Goal: Obtain resource: Download file/media

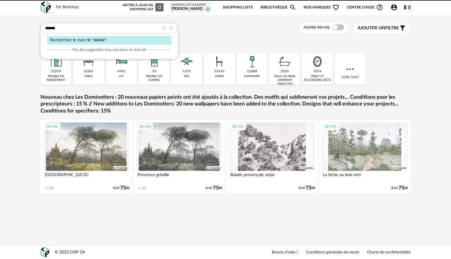
type input "******"
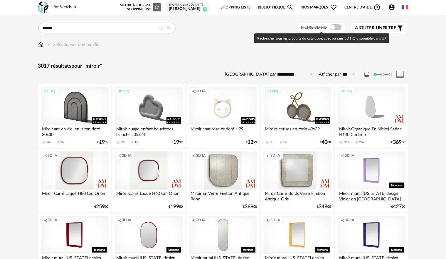
click at [336, 29] on span at bounding box center [336, 27] width 12 height 6
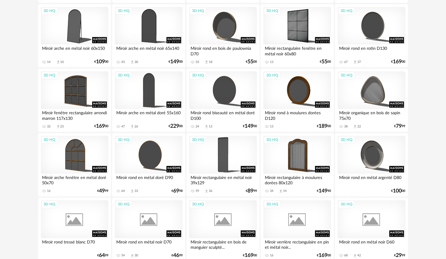
scroll to position [1144, 0]
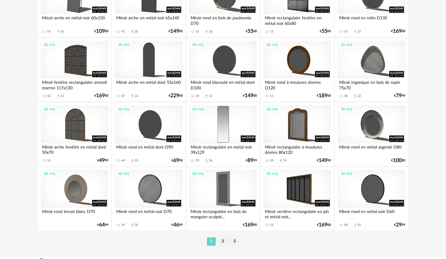
click at [222, 130] on div "3D HQ" at bounding box center [222, 124] width 67 height 38
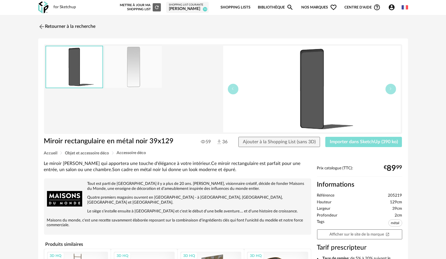
click at [362, 141] on span "Importer dans SketchUp (390 ko)" at bounding box center [364, 142] width 68 height 5
click at [43, 26] on img at bounding box center [41, 26] width 9 height 9
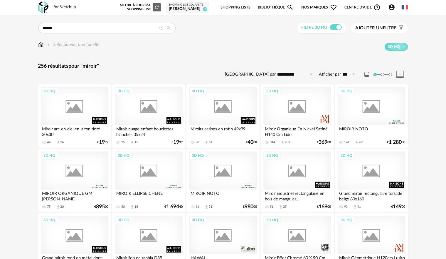
scroll to position [1144, 0]
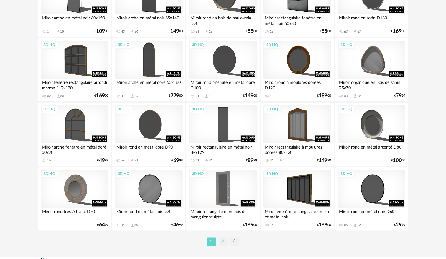
click at [224, 244] on li "2" at bounding box center [223, 242] width 9 height 8
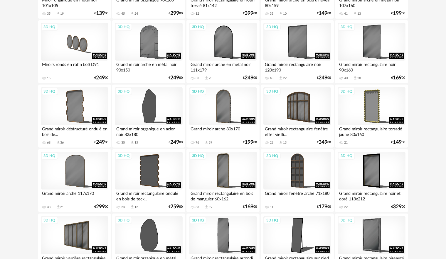
scroll to position [381, 0]
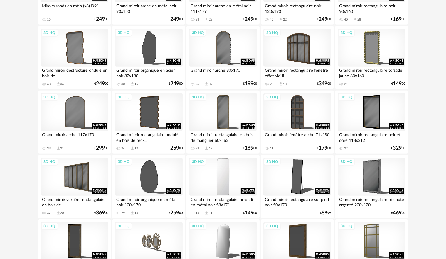
click at [234, 181] on div "3D HQ" at bounding box center [222, 177] width 67 height 38
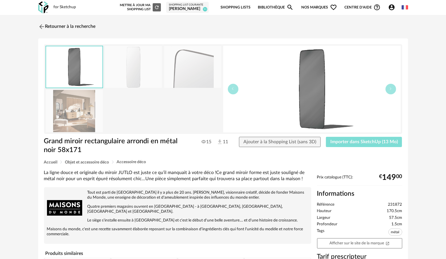
click at [341, 145] on button "Importer dans SketchUp (13 Mo)" at bounding box center [364, 142] width 76 height 11
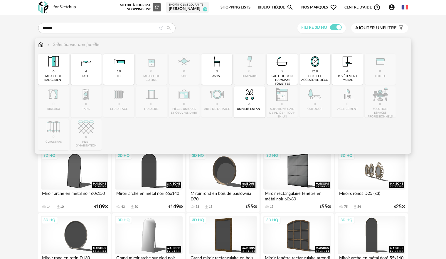
click at [42, 45] on img at bounding box center [40, 44] width 5 height 7
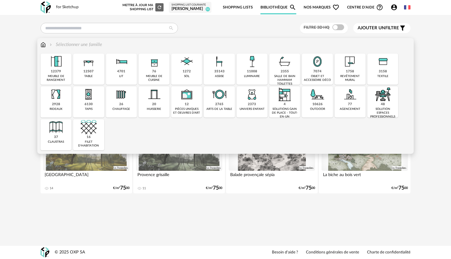
click at [55, 99] on img at bounding box center [56, 95] width 16 height 16
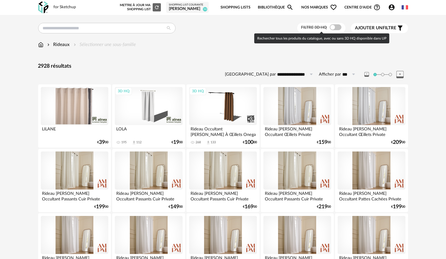
click at [340, 28] on span at bounding box center [336, 27] width 12 height 6
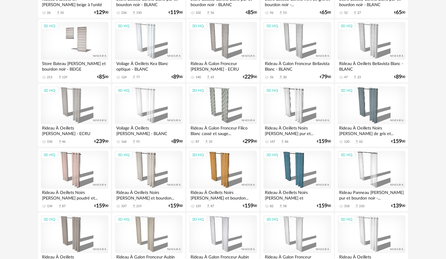
scroll to position [264, 0]
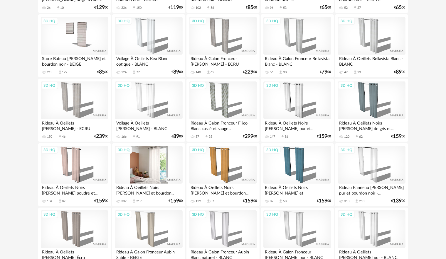
click at [161, 159] on div "3D HQ" at bounding box center [148, 165] width 67 height 38
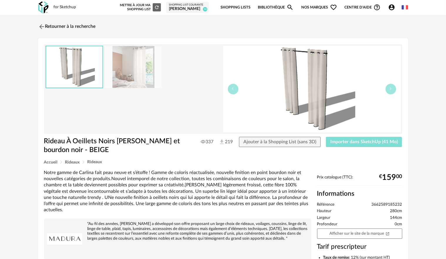
click at [342, 144] on span "Importer dans SketchUp (41 Mo)" at bounding box center [363, 142] width 67 height 5
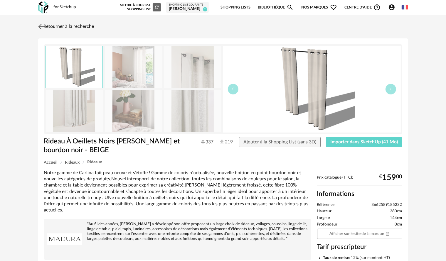
click at [41, 25] on img at bounding box center [41, 26] width 9 height 9
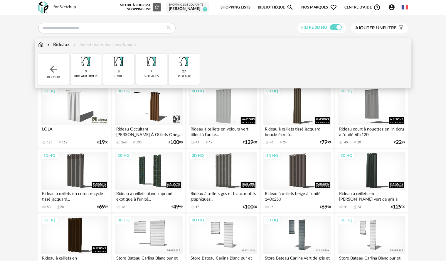
click at [57, 45] on div "Rideaux" at bounding box center [58, 44] width 24 height 7
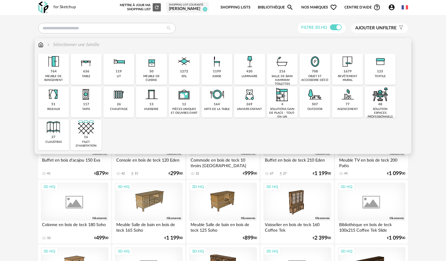
click at [43, 45] on img at bounding box center [40, 44] width 5 height 7
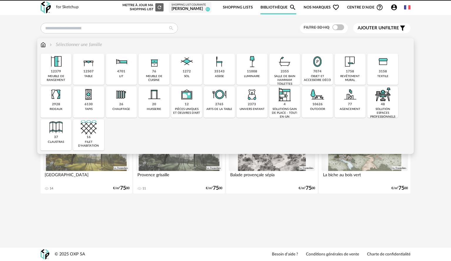
click at [322, 74] on div "7074 objet et accessoire déco" at bounding box center [317, 69] width 31 height 31
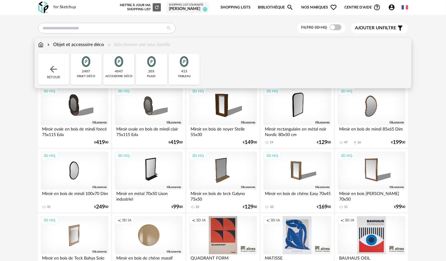
click at [55, 73] on img at bounding box center [53, 69] width 11 height 11
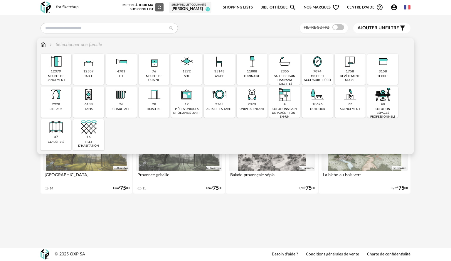
click at [245, 98] on img at bounding box center [252, 95] width 16 height 16
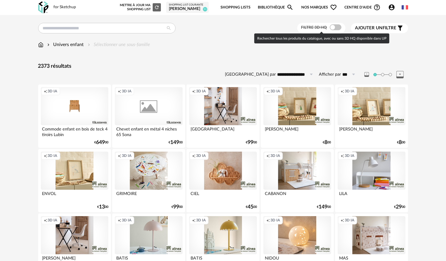
click at [336, 26] on span at bounding box center [336, 27] width 12 height 6
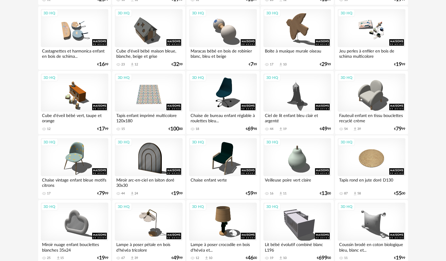
scroll to position [558, 0]
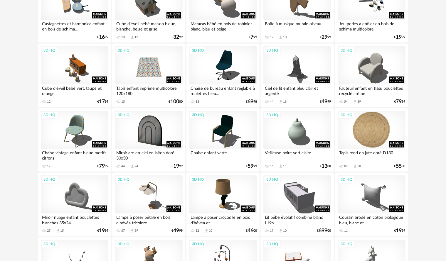
click at [369, 128] on div "3D HQ" at bounding box center [370, 130] width 67 height 38
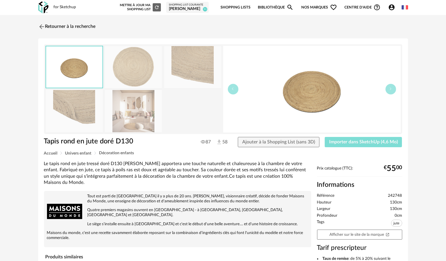
click at [334, 142] on span "Importer dans SketchUp (4,6 Mo)" at bounding box center [363, 142] width 69 height 5
click at [43, 23] on img at bounding box center [41, 26] width 9 height 9
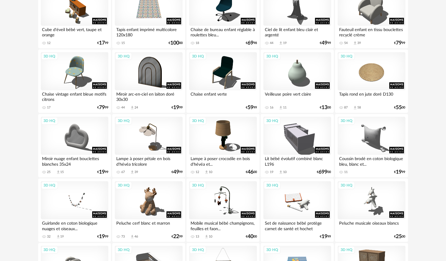
scroll to position [675, 0]
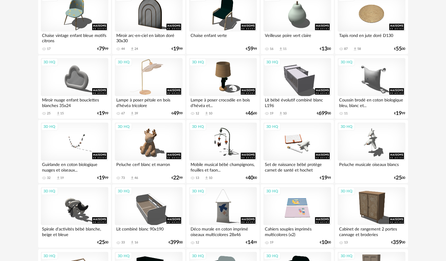
click at [139, 76] on div "3D HQ" at bounding box center [148, 77] width 67 height 38
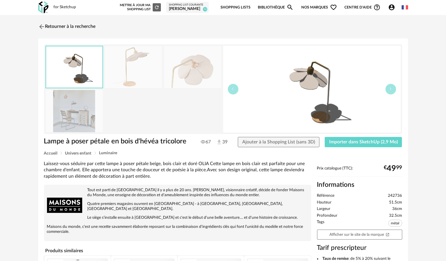
click at [175, 61] on img at bounding box center [192, 67] width 57 height 42
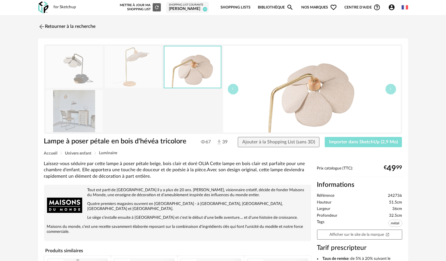
click at [335, 141] on span "Importer dans SketchUp (2,9 Mo)" at bounding box center [363, 142] width 69 height 5
click at [39, 26] on img at bounding box center [41, 26] width 9 height 9
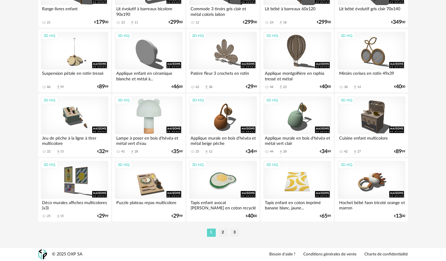
scroll to position [1154, 0]
click at [222, 232] on li "2" at bounding box center [223, 233] width 9 height 8
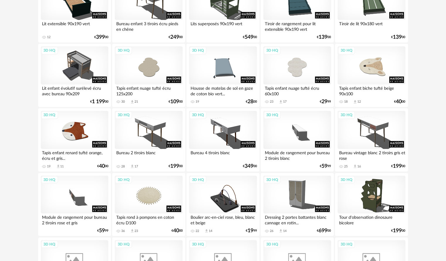
scroll to position [117, 0]
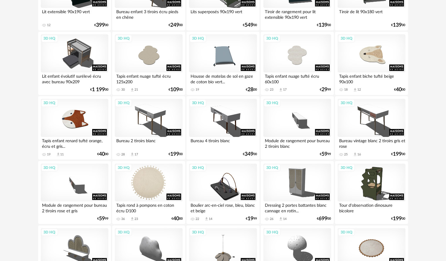
click at [139, 188] on div "3D HQ" at bounding box center [148, 183] width 67 height 38
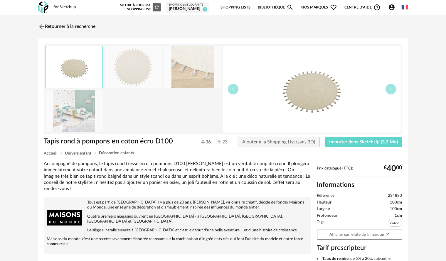
click at [370, 148] on div "Tapis rond à pompons en coton écru D100 36 23 Ajouter à la Shopping List (sans …" at bounding box center [223, 144] width 364 height 14
click at [369, 145] on button "Importer dans SketchUp (3,3 Mo)" at bounding box center [363, 142] width 77 height 11
click at [39, 27] on img at bounding box center [41, 26] width 9 height 9
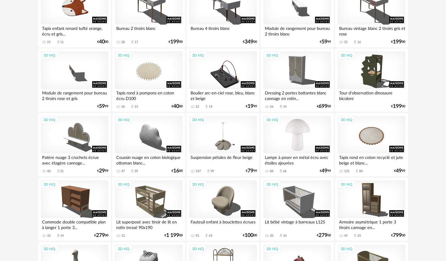
scroll to position [235, 0]
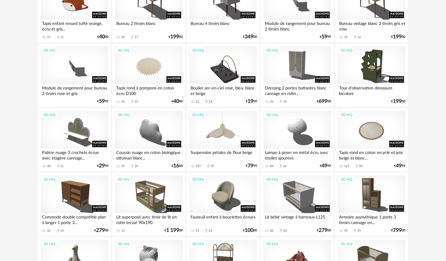
click at [227, 137] on div "3D HQ" at bounding box center [222, 130] width 67 height 38
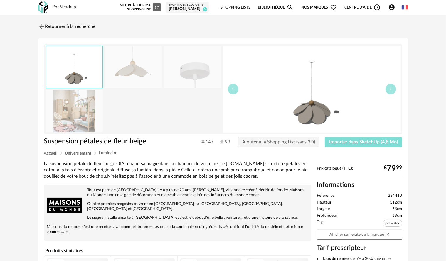
click at [346, 139] on button "Importer dans SketchUp (4,8 Mo)" at bounding box center [363, 142] width 77 height 11
click at [42, 26] on img at bounding box center [41, 26] width 9 height 9
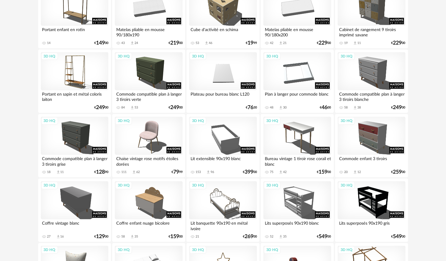
scroll to position [734, 0]
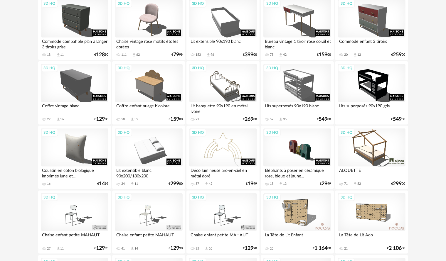
click at [225, 140] on div "3D HQ" at bounding box center [222, 148] width 67 height 38
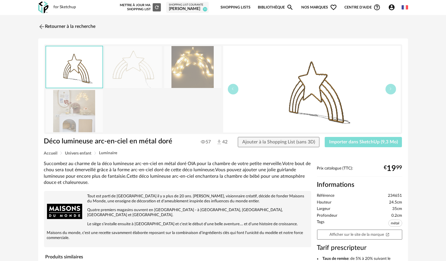
click at [369, 141] on span "Importer dans SketchUp (9,3 Mo)" at bounding box center [363, 142] width 69 height 5
click at [40, 27] on img at bounding box center [41, 26] width 9 height 9
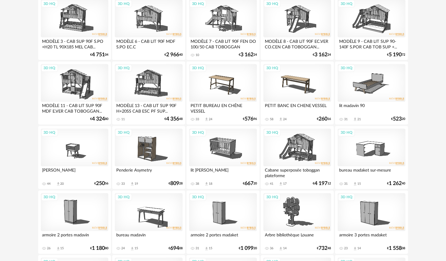
scroll to position [1154, 0]
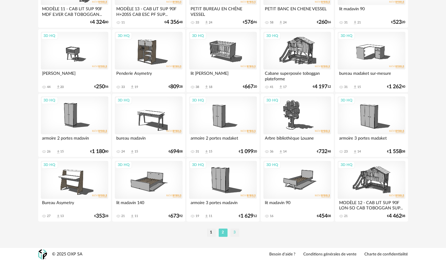
click at [233, 233] on li "3" at bounding box center [234, 233] width 9 height 8
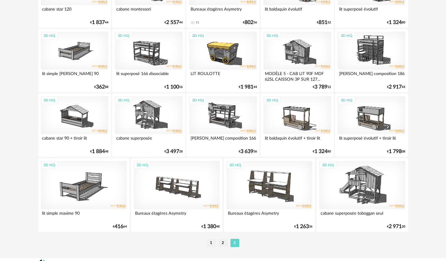
scroll to position [777, 0]
